Goal: Contribute content

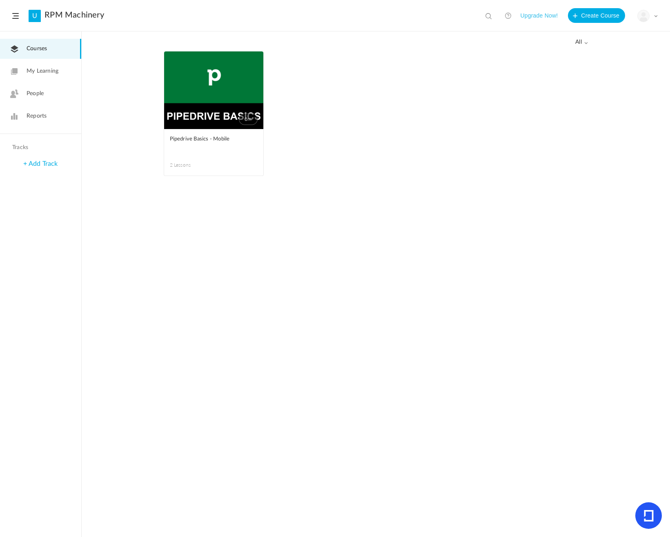
click at [205, 113] on link "0m" at bounding box center [213, 90] width 99 height 78
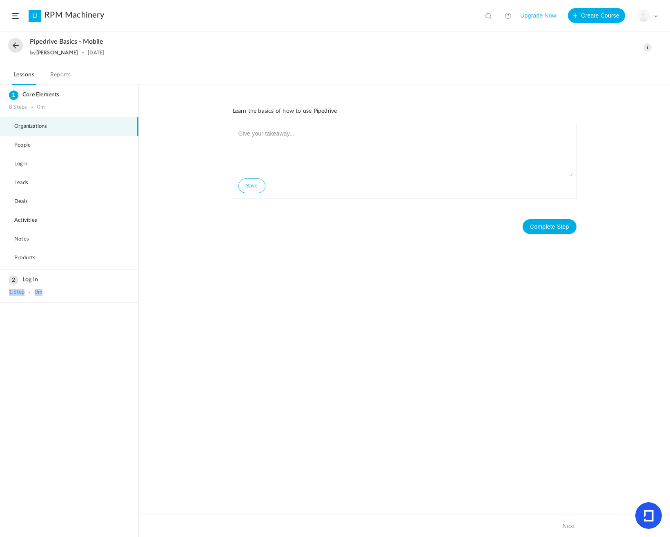
drag, startPoint x: 88, startPoint y: 286, endPoint x: 41, endPoint y: 303, distance: 49.6
click at [41, 303] on ol "Core Elements 8 Steps 0m Organizations People Login Leads Deals Activities Note…" at bounding box center [69, 311] width 138 height 452
click at [67, 351] on ol "Core Elements 8 Steps 0m Organizations People Login Leads Deals Activities Note…" at bounding box center [69, 311] width 138 height 452
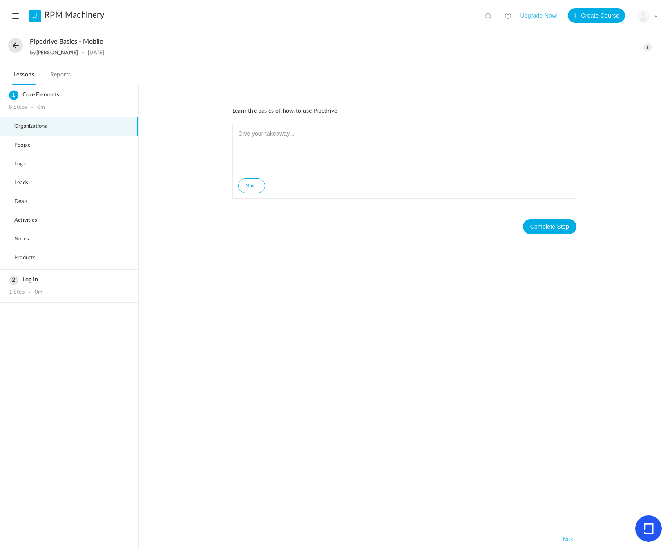
click at [381, 98] on div "Learn the basics of how to use Pipedrive Save Complete Step Takeaways Next" at bounding box center [404, 317] width 531 height 465
click at [340, 112] on p "Learn the basics of how to use Pipedrive" at bounding box center [404, 111] width 344 height 9
click at [649, 45] on span at bounding box center [647, 47] width 8 height 8
click at [598, 67] on link "Edit" at bounding box center [612, 65] width 77 height 15
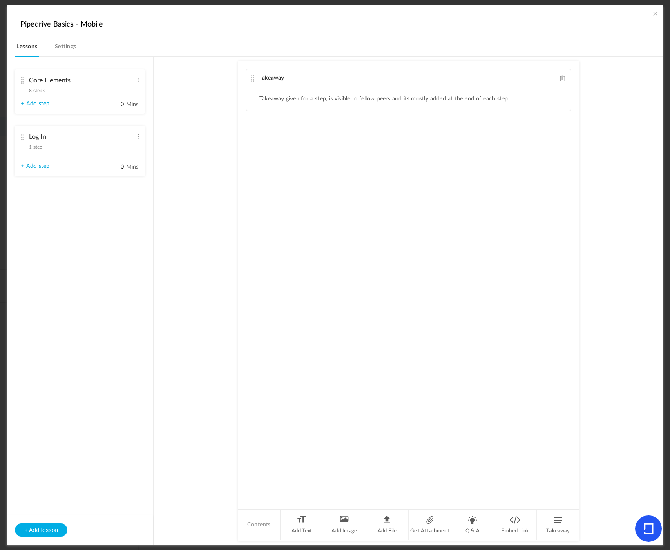
drag, startPoint x: 22, startPoint y: 335, endPoint x: 27, endPoint y: 72, distance: 262.8
click at [27, 72] on ul "Core Elements 8 steps Edit Delete Organizations Edit Delete People Edit Delete …" at bounding box center [80, 128] width 147 height 143
click at [22, 80] on cite at bounding box center [22, 80] width 6 height 7
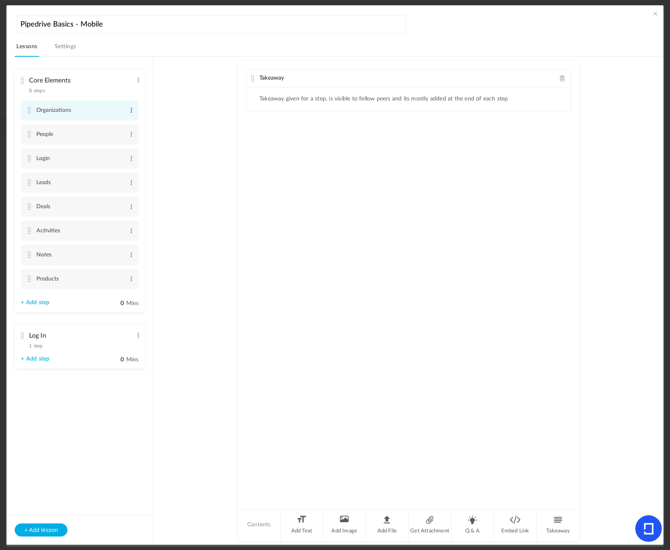
click at [131, 111] on span at bounding box center [131, 110] width 6 height 8
click at [170, 113] on au-course-substep "Takeaway Takeaway given for a step, is visible to fellow peers and its mostly a…" at bounding box center [408, 301] width 490 height 488
click at [130, 107] on span at bounding box center [131, 110] width 6 height 8
click at [109, 126] on link "Edit" at bounding box center [118, 124] width 32 height 10
click at [95, 109] on input "Organizations" at bounding box center [80, 111] width 88 height 16
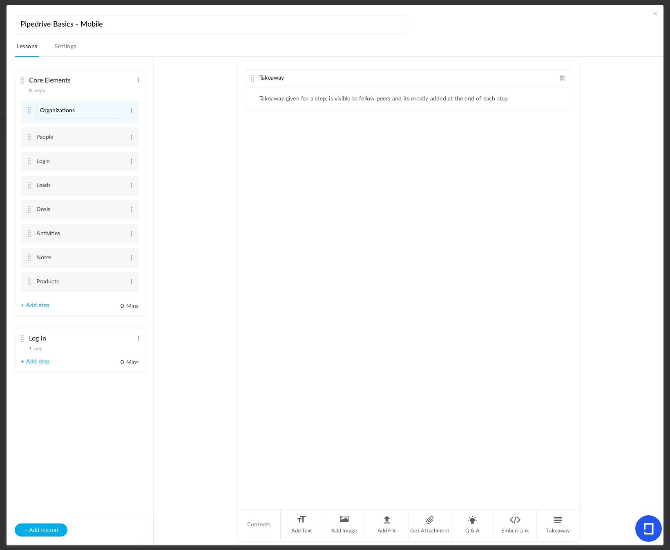
click at [173, 114] on au-course-substep "Takeaway Takeaway given for a step, is visible to fellow peers and its mostly a…" at bounding box center [408, 301] width 490 height 488
click at [280, 154] on div "Takeaway Takeaway given for a step, is visible to fellow peers and its mostly a…" at bounding box center [409, 284] width 342 height 447
